Goal: Task Accomplishment & Management: Use online tool/utility

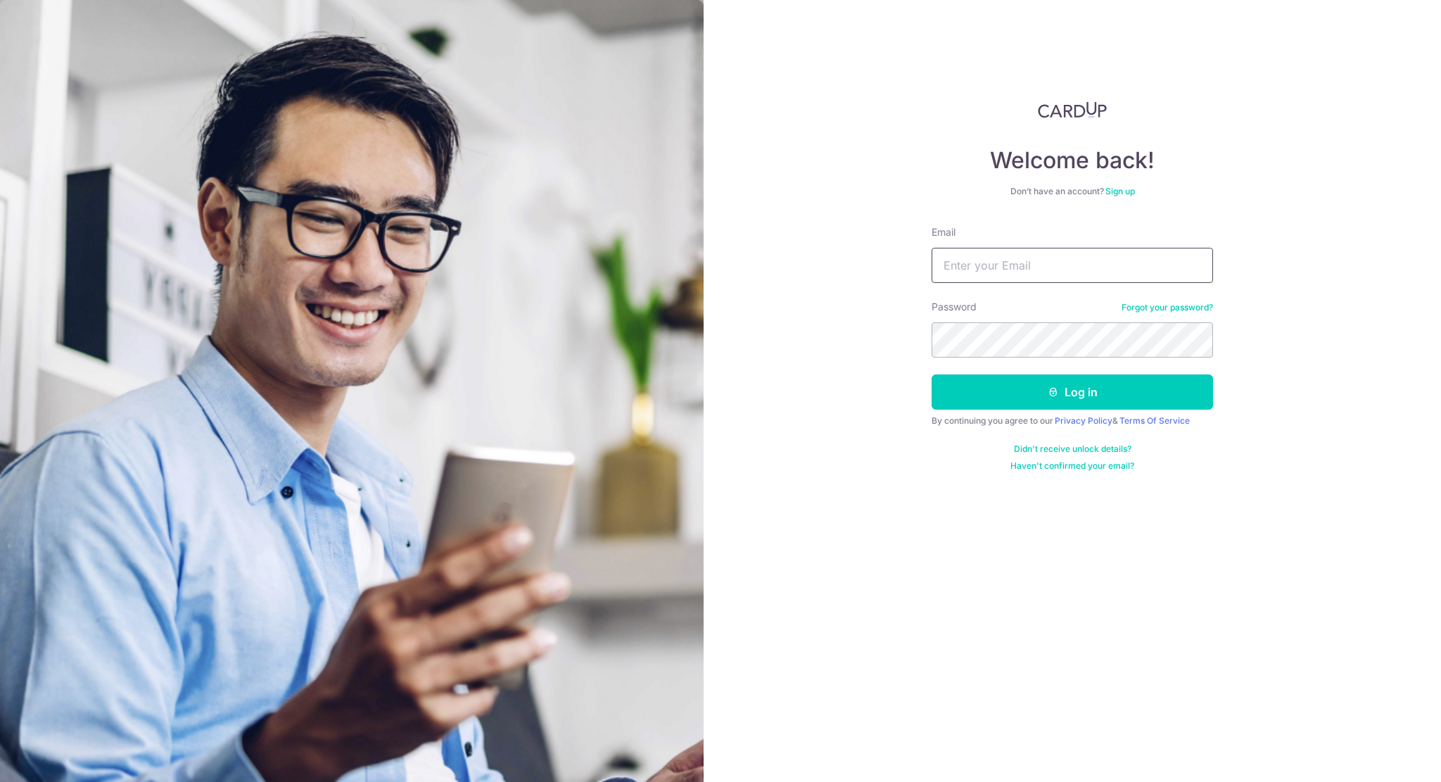
click at [1008, 258] on input "Email" at bounding box center [1073, 265] width 282 height 35
type input "[PERSON_NAME][EMAIL_ADDRESS][DOMAIN_NAME]"
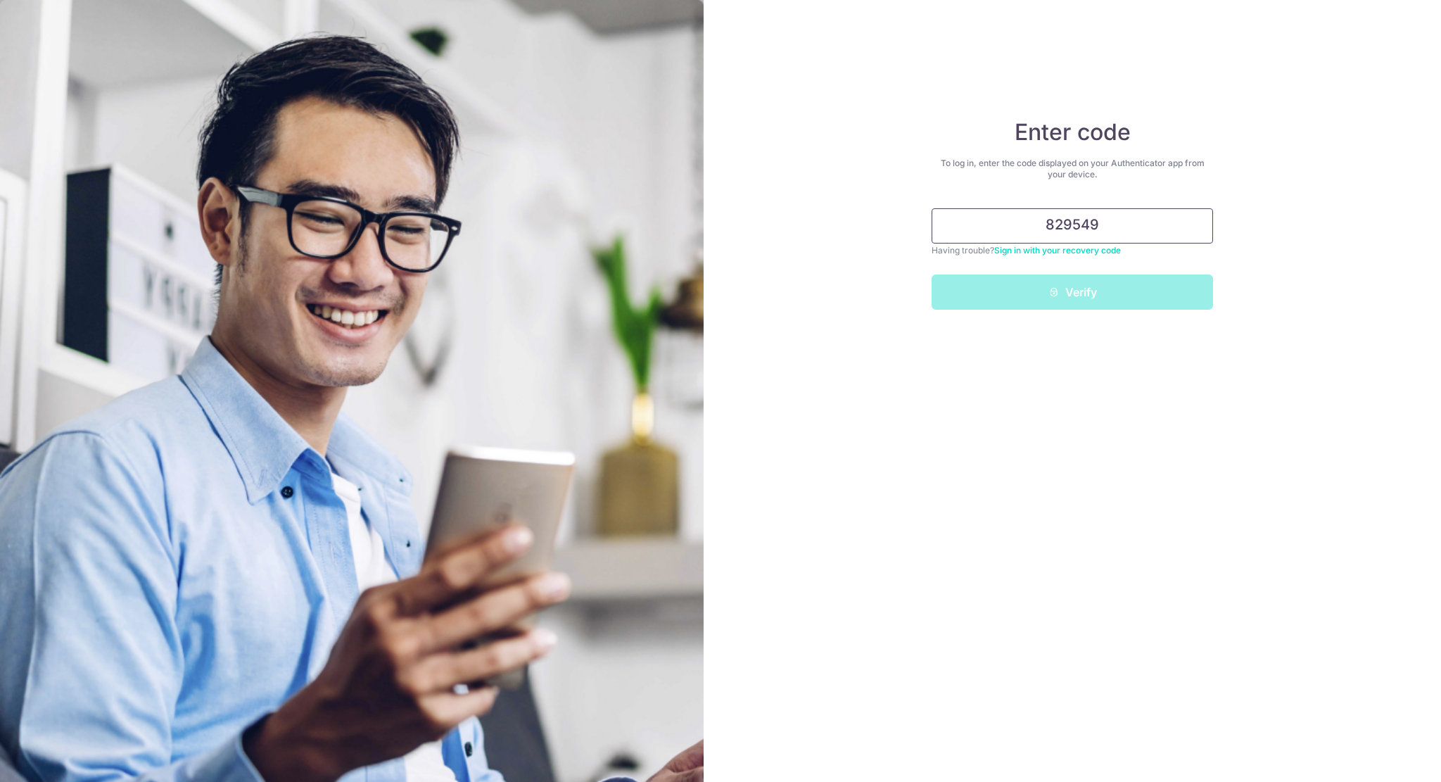
type input "829549"
click at [1030, 284] on button "Verify" at bounding box center [1073, 291] width 282 height 35
click at [1023, 292] on button "Verify" at bounding box center [1073, 291] width 282 height 35
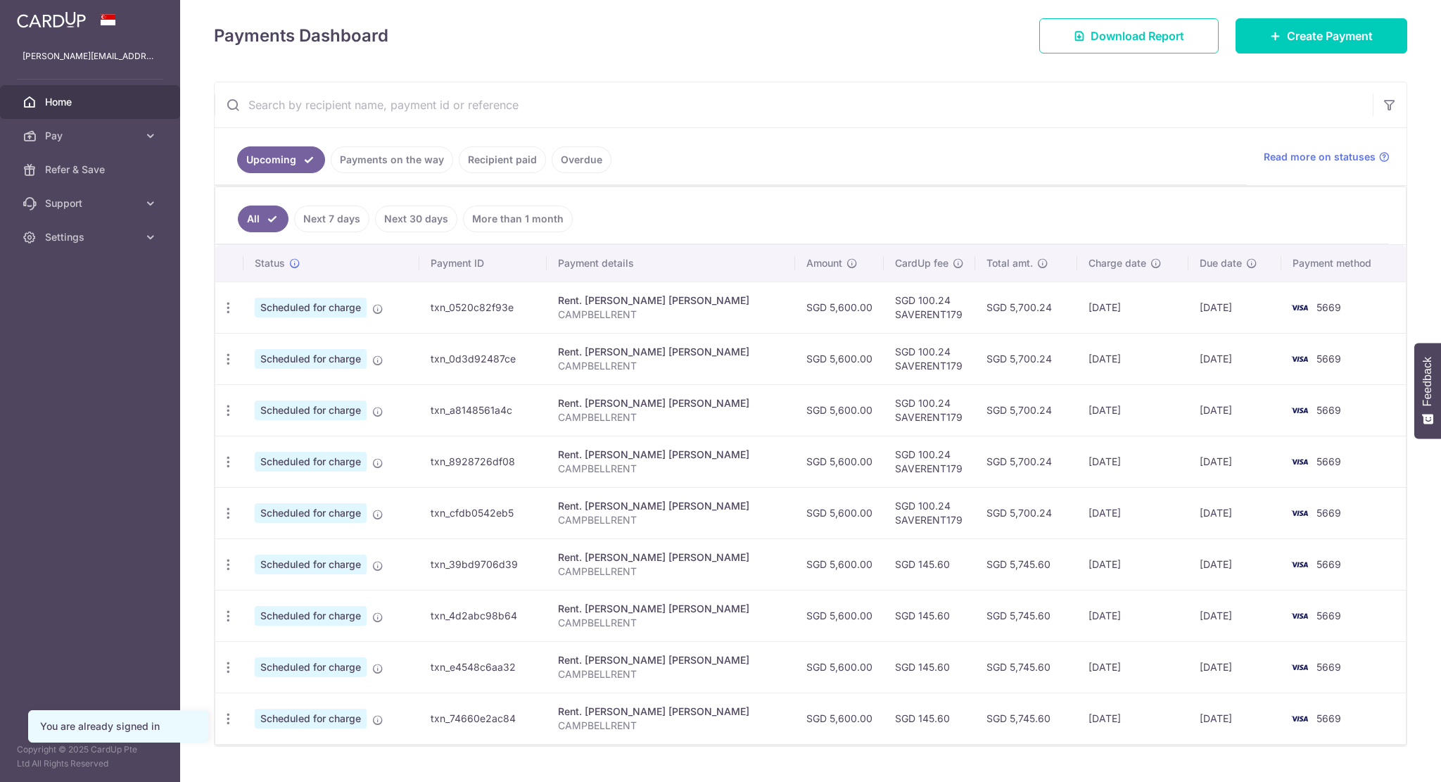
scroll to position [217, 0]
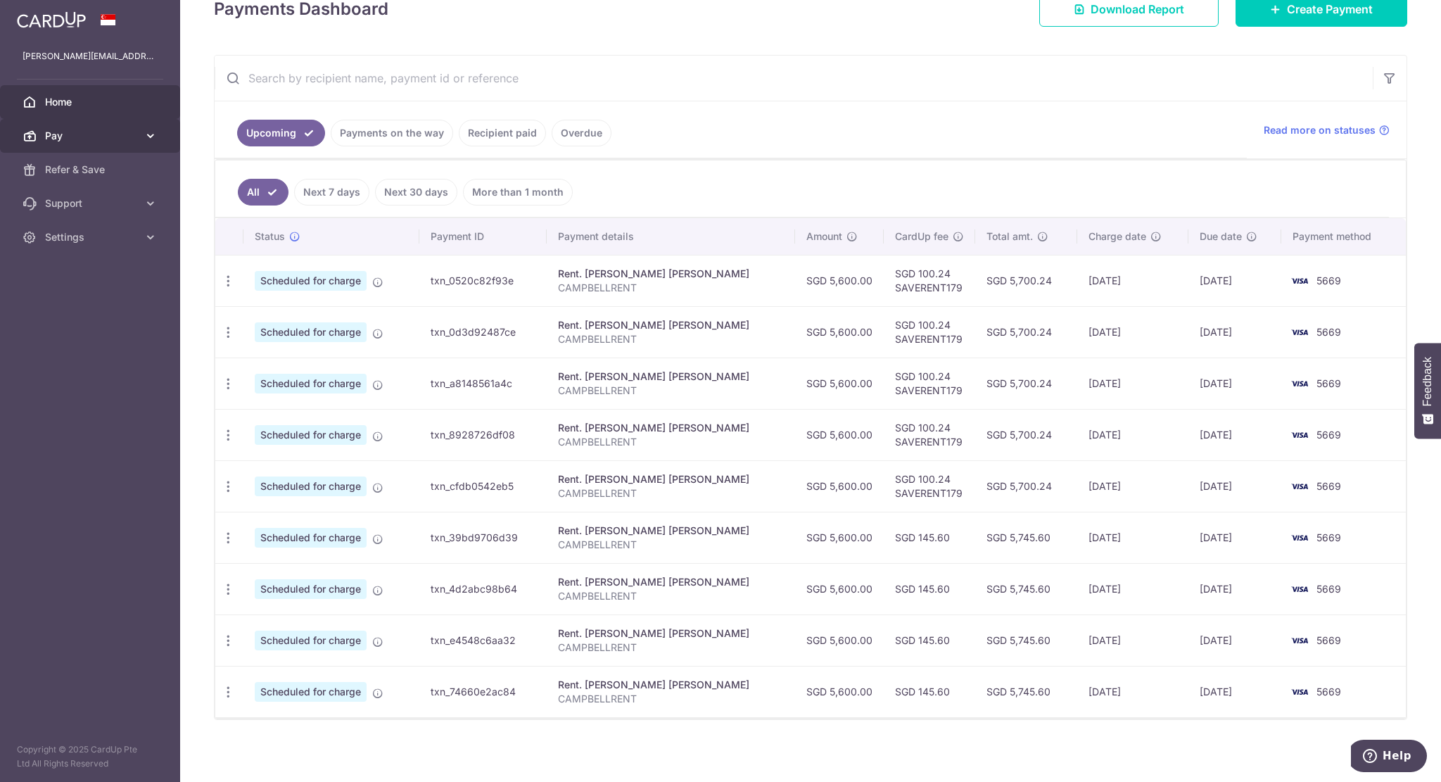
click at [114, 143] on link "Pay" at bounding box center [90, 136] width 180 height 34
click at [101, 167] on span "Payments" at bounding box center [91, 170] width 93 height 14
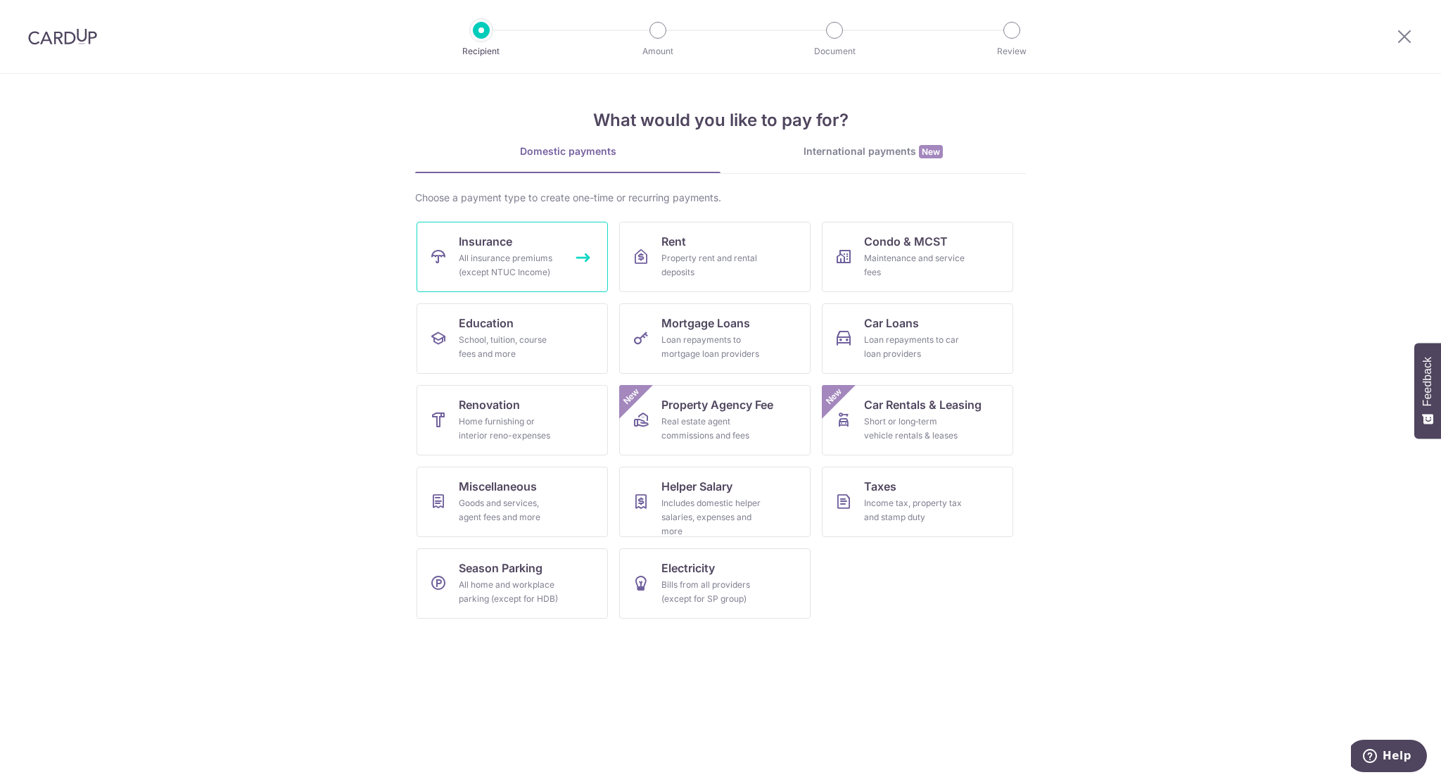
click at [471, 261] on div "All insurance premiums (except NTUC Income)" at bounding box center [509, 265] width 101 height 28
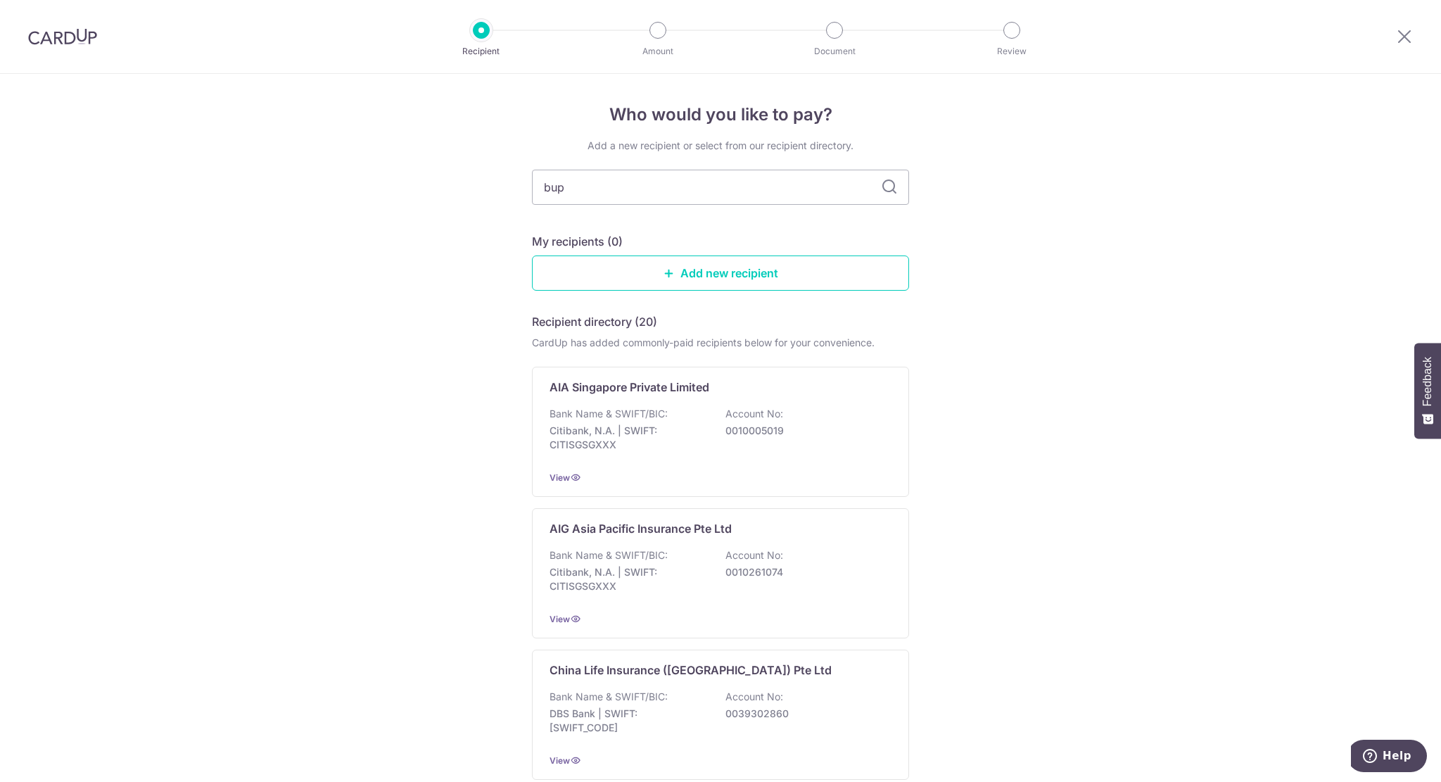
type input "bupa"
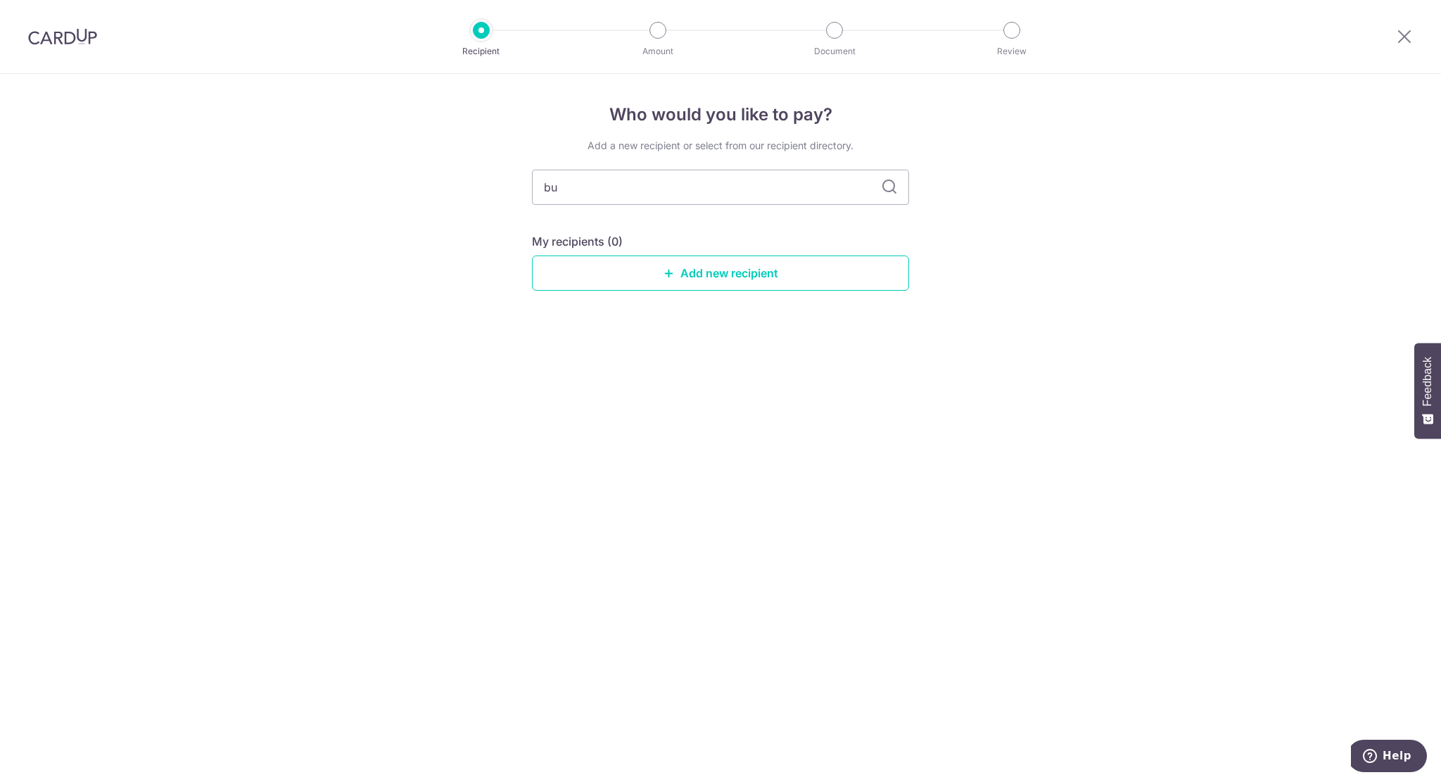
type input "b"
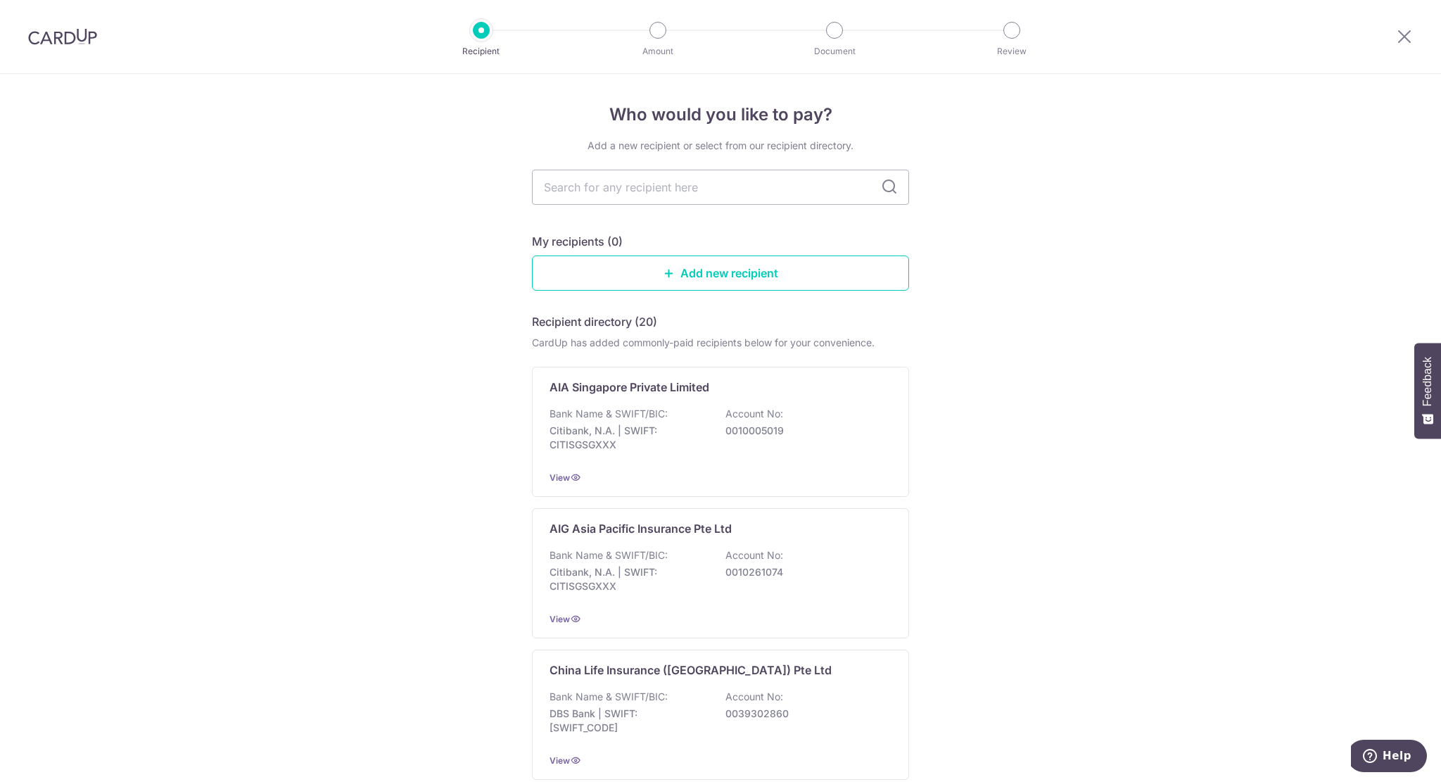
click at [774, 258] on link "Add new recipient" at bounding box center [720, 272] width 377 height 35
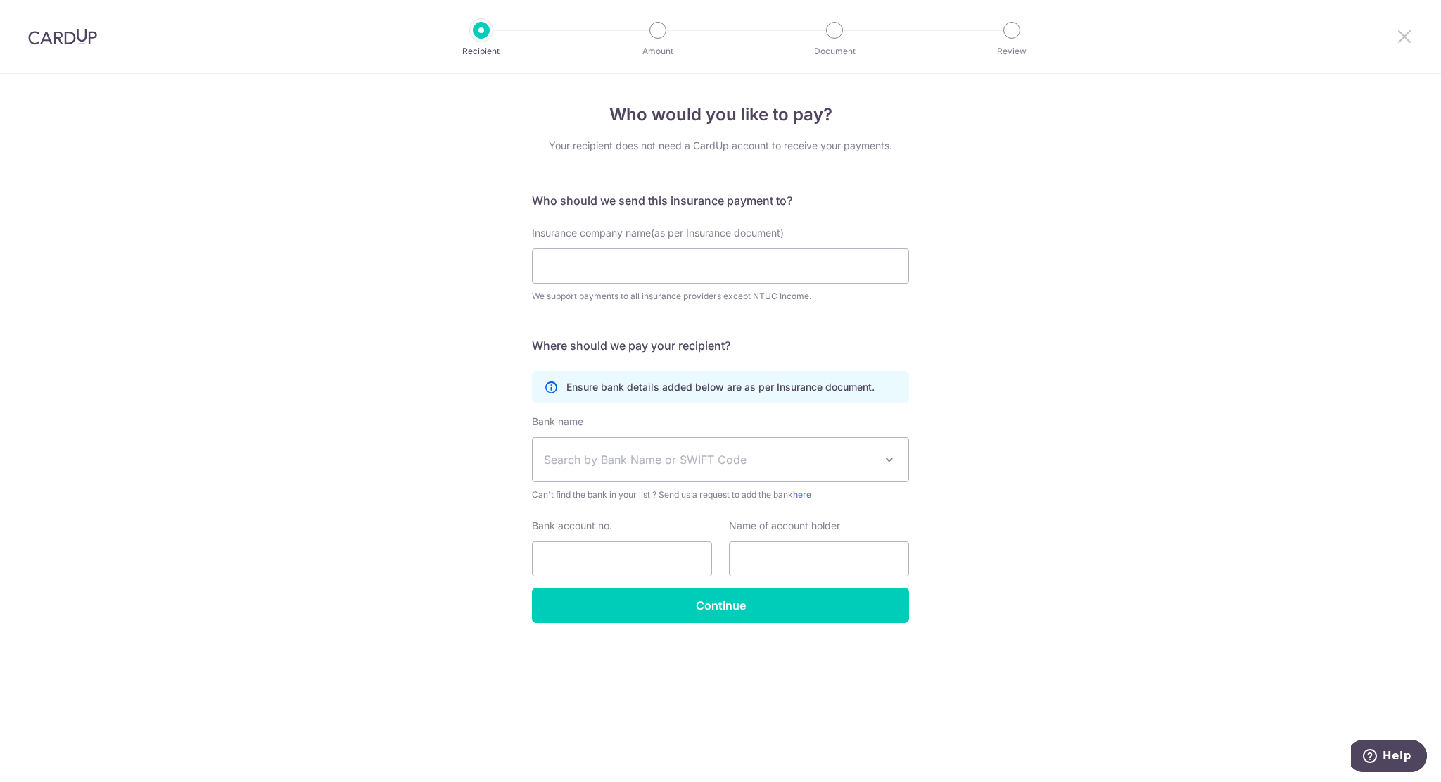
click at [1410, 34] on icon at bounding box center [1404, 36] width 17 height 18
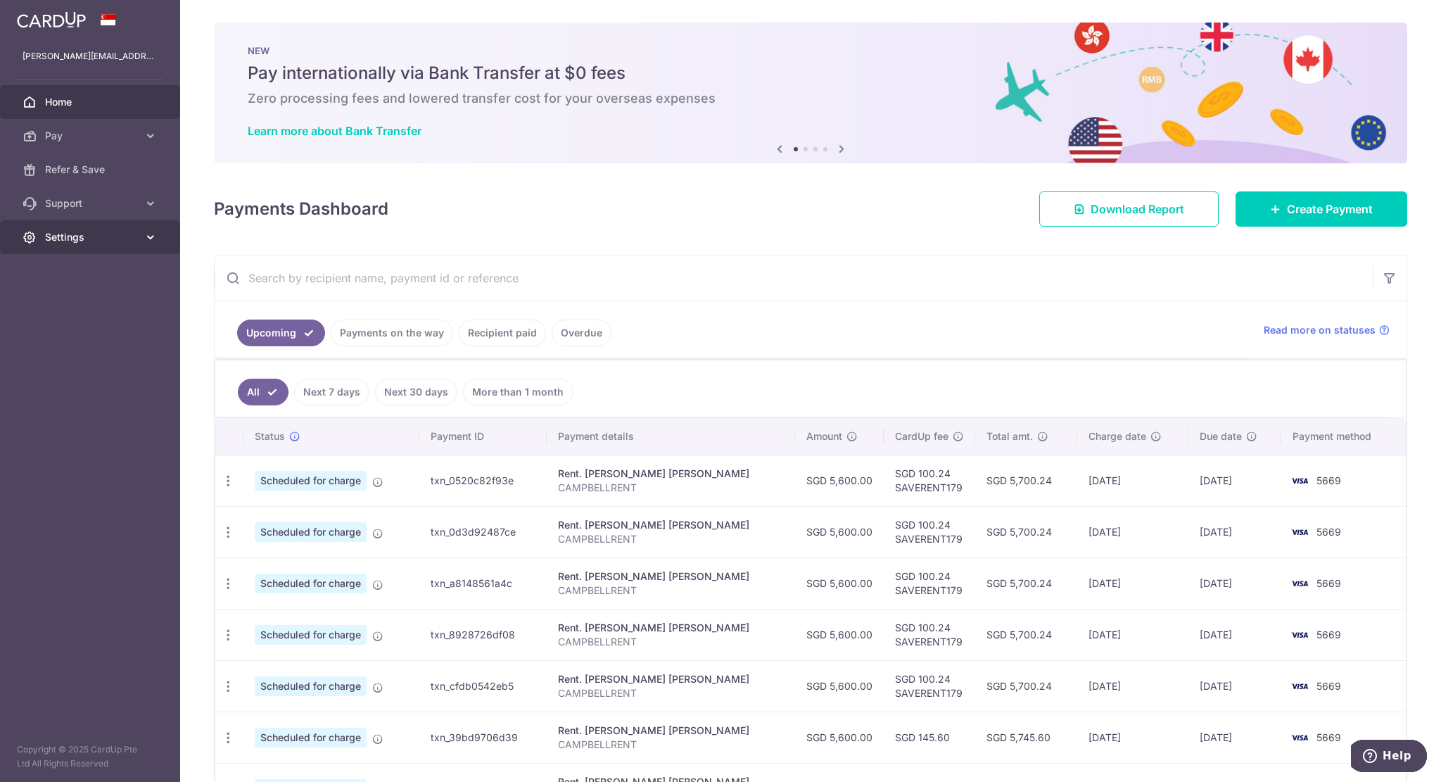
click at [121, 239] on span "Settings" at bounding box center [91, 237] width 93 height 14
click at [94, 303] on span "Logout" at bounding box center [91, 305] width 93 height 14
